Goal: Information Seeking & Learning: Find specific fact

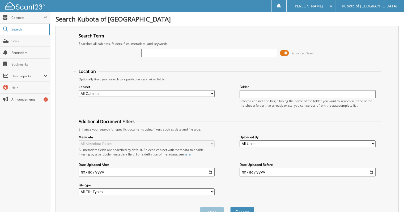
click at [166, 51] on input "text" at bounding box center [209, 53] width 136 height 8
type input "s"
type input "es109090"
click at [230, 207] on button "Search" at bounding box center [242, 212] width 24 height 10
drag, startPoint x: 166, startPoint y: 56, endPoint x: 126, endPoint y: 51, distance: 39.6
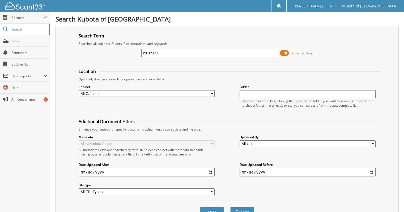
click at [126, 51] on div "es109090 Advanced Search" at bounding box center [227, 53] width 303 height 14
type input "deermont lavender"
click at [230, 207] on button "Search" at bounding box center [242, 212] width 24 height 10
